Goal: Find specific page/section: Find specific page/section

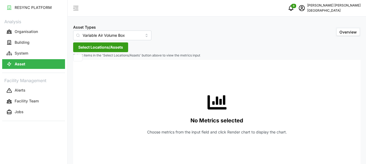
click at [106, 50] on span "Select Locations/Assets" at bounding box center [100, 47] width 45 height 9
click at [108, 47] on span "Select Locations/Assets" at bounding box center [100, 47] width 45 height 9
click at [107, 48] on span "Select Locations/Assets" at bounding box center [100, 47] width 45 height 9
click at [96, 43] on span "Select Locations/Assets" at bounding box center [100, 47] width 45 height 9
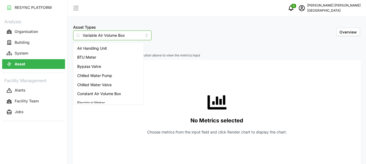
click at [109, 36] on input "Variable Air Volume Box" at bounding box center [112, 36] width 78 height 10
click at [100, 49] on span "Air Handling Unit" at bounding box center [92, 49] width 30 height 6
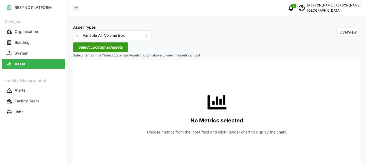
click at [95, 47] on span "Select Locations/Assets" at bounding box center [100, 47] width 45 height 9
type input "Air Handling Unit"
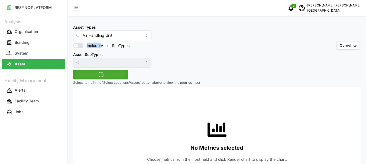
click at [95, 47] on span "Include Asset SubTypes" at bounding box center [106, 45] width 46 height 5
click at [73, 43] on input "Include Asset SubTypes" at bounding box center [73, 43] width 0 height 0
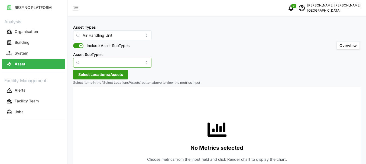
click at [138, 64] on input "Asset SubTypes" at bounding box center [112, 63] width 78 height 10
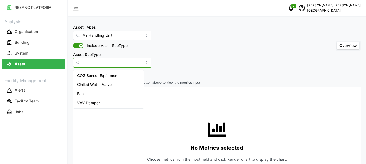
click at [102, 84] on span "Chilled Water Valve" at bounding box center [94, 85] width 34 height 6
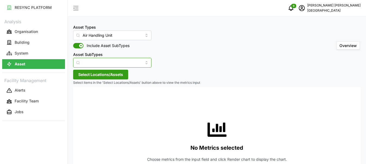
type input "Chilled Water Valve"
click at [104, 79] on span "Select Locations/Assets" at bounding box center [100, 74] width 45 height 9
click at [109, 76] on span "Select Locations/Assets" at bounding box center [100, 74] width 45 height 9
click at [108, 76] on span "Select Locations/Assets" at bounding box center [100, 74] width 45 height 9
click at [98, 73] on span "Select Locations/Assets" at bounding box center [100, 74] width 45 height 9
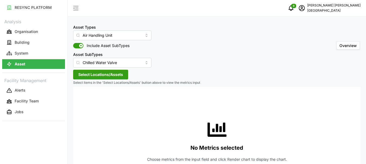
click at [98, 73] on span "Select Locations/Assets" at bounding box center [100, 74] width 45 height 9
click at [98, 79] on span "Select Locations/Assets" at bounding box center [100, 83] width 45 height 9
